Goal: Information Seeking & Learning: Learn about a topic

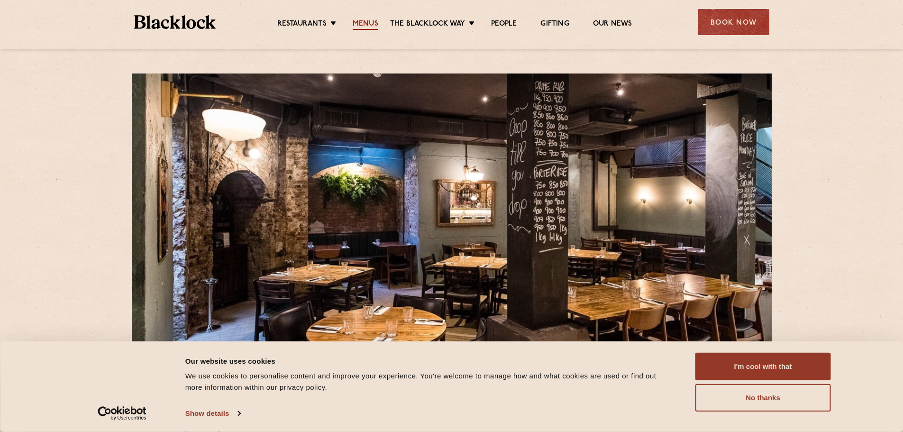
click at [362, 26] on link "Menus" at bounding box center [366, 24] width 26 height 10
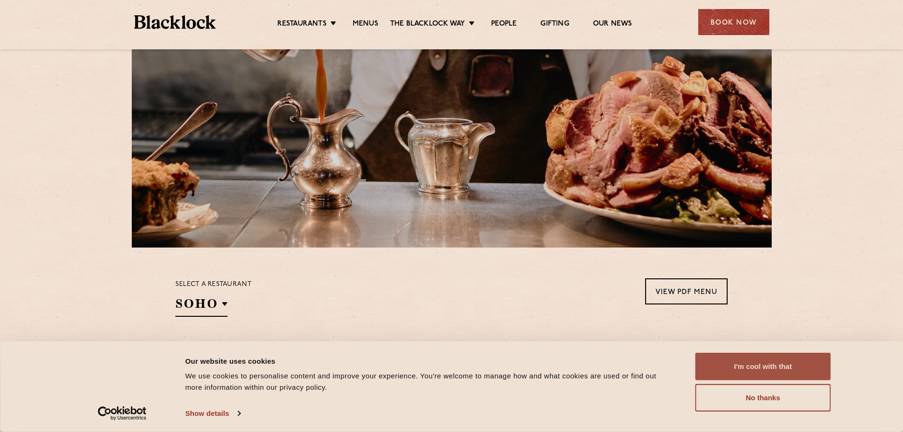
scroll to position [95, 0]
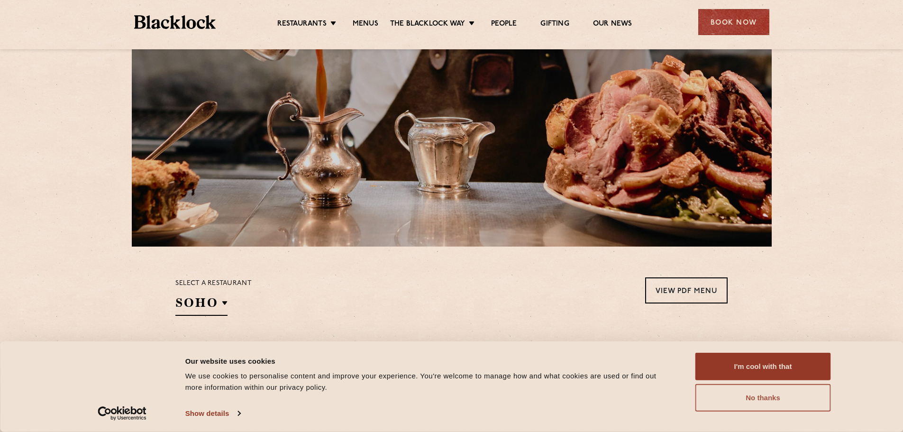
click at [759, 404] on button "No thanks" at bounding box center [764, 398] width 136 height 28
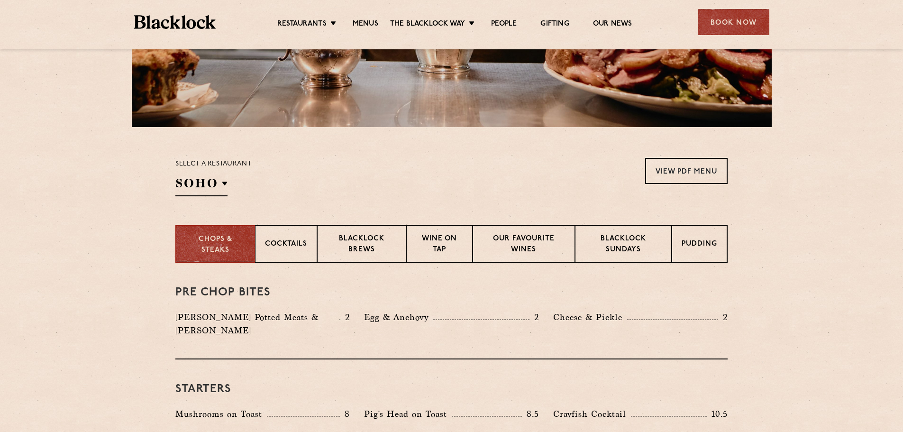
scroll to position [332, 0]
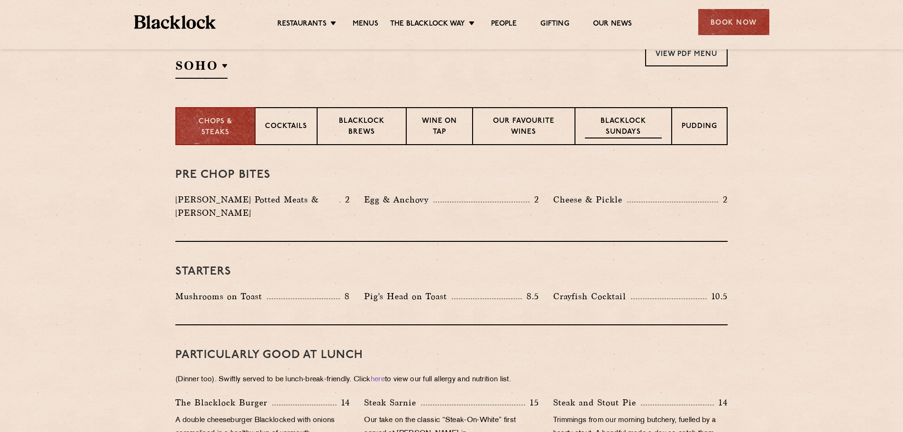
click at [646, 123] on p "Blacklock Sundays" at bounding box center [623, 127] width 77 height 22
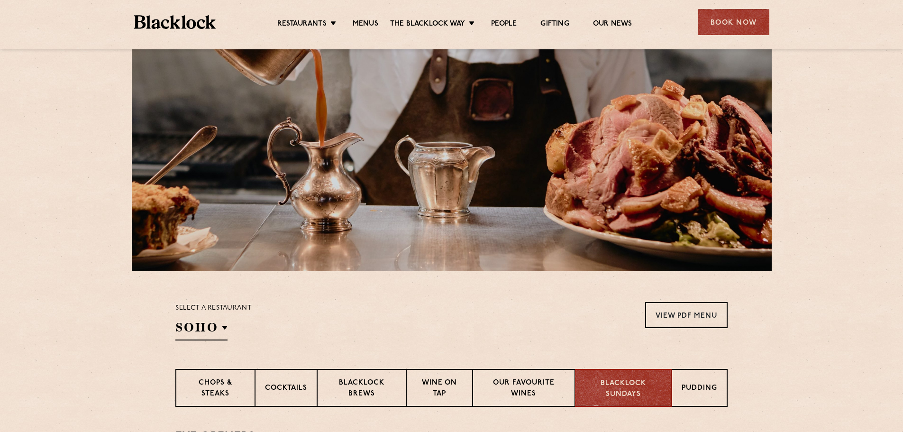
scroll to position [0, 0]
